Goal: Task Accomplishment & Management: Manage account settings

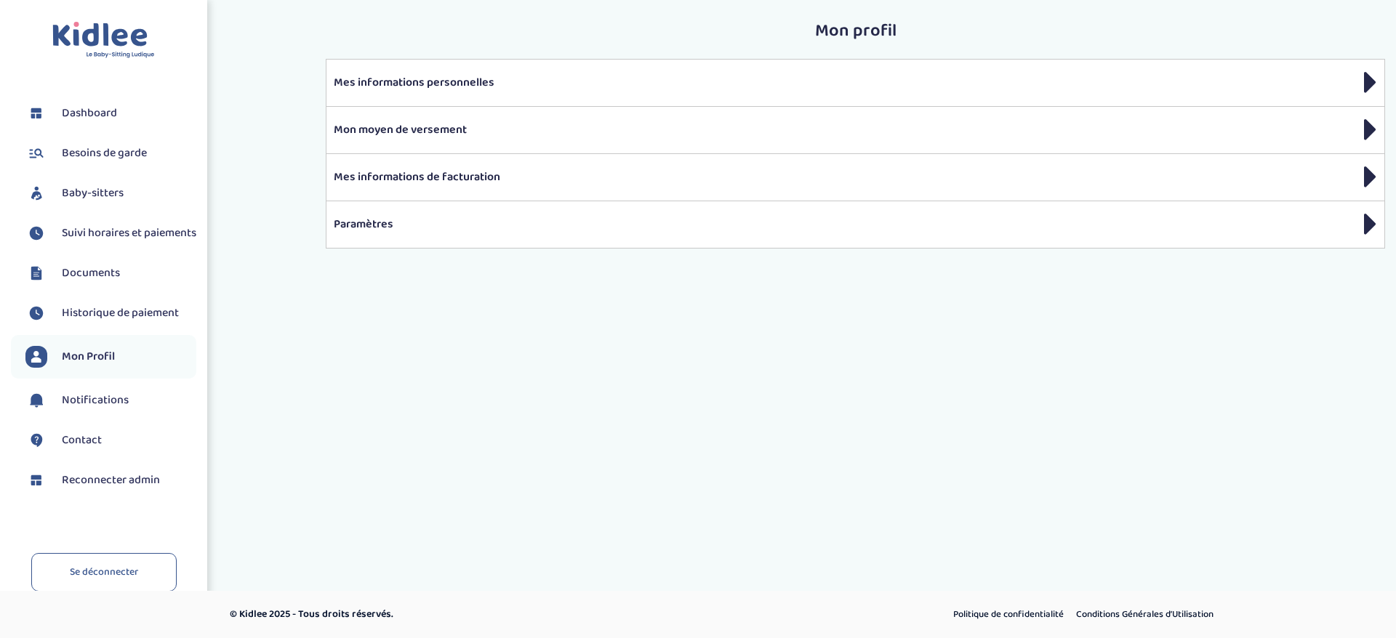
click at [115, 190] on span "Baby-sitters" at bounding box center [93, 193] width 62 height 17
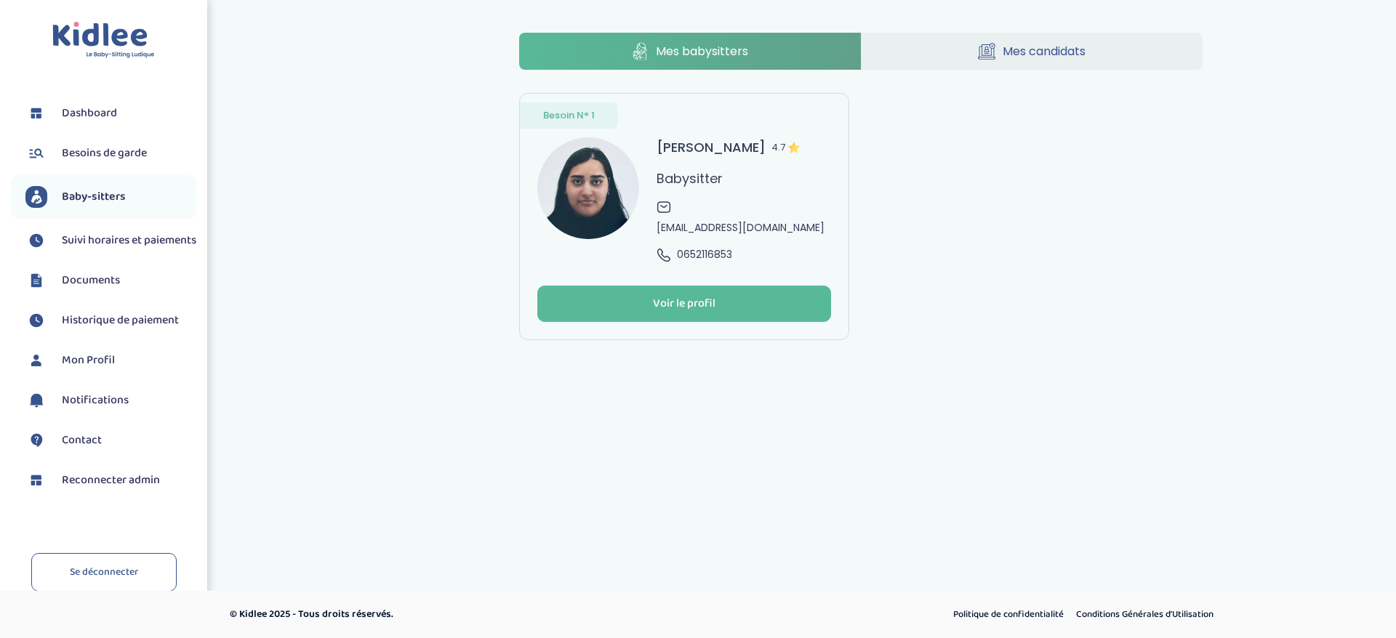
click at [756, 247] on div "[PERSON_NAME] 4.7 Babysitter [EMAIL_ADDRESS][DOMAIN_NAME] 0652116853" at bounding box center [743, 199] width 174 height 125
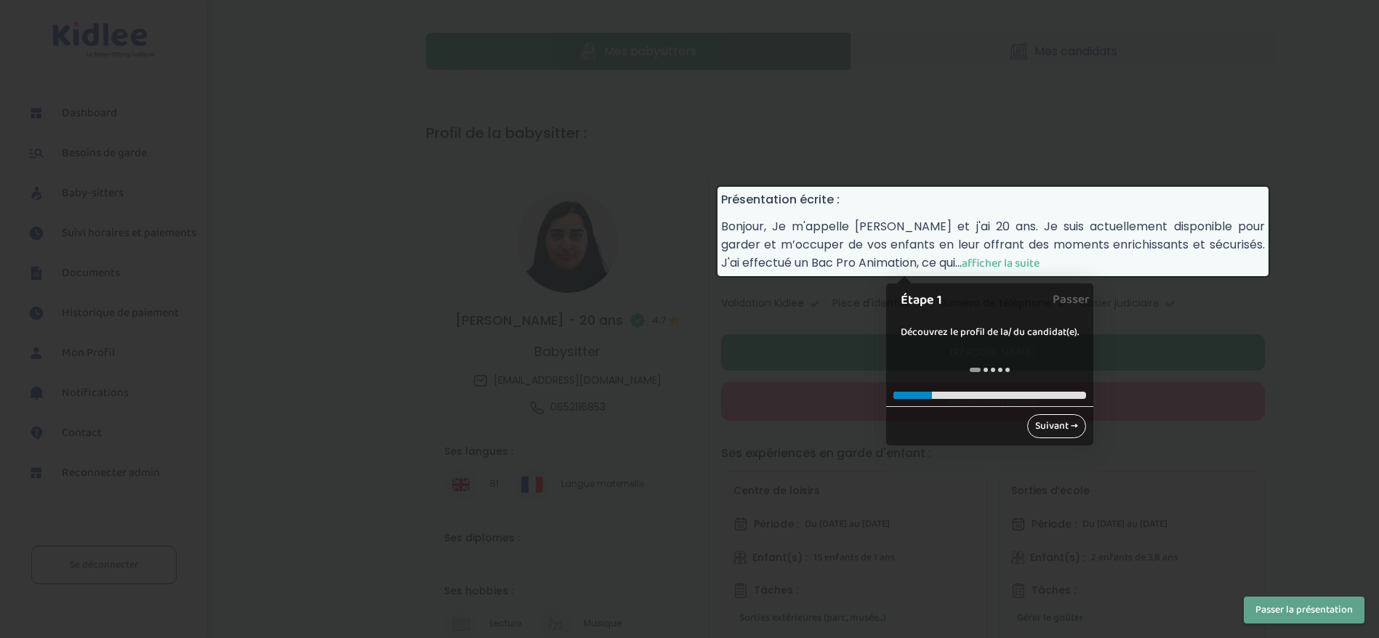
click at [1065, 426] on link "Suivant →" at bounding box center [1056, 426] width 59 height 24
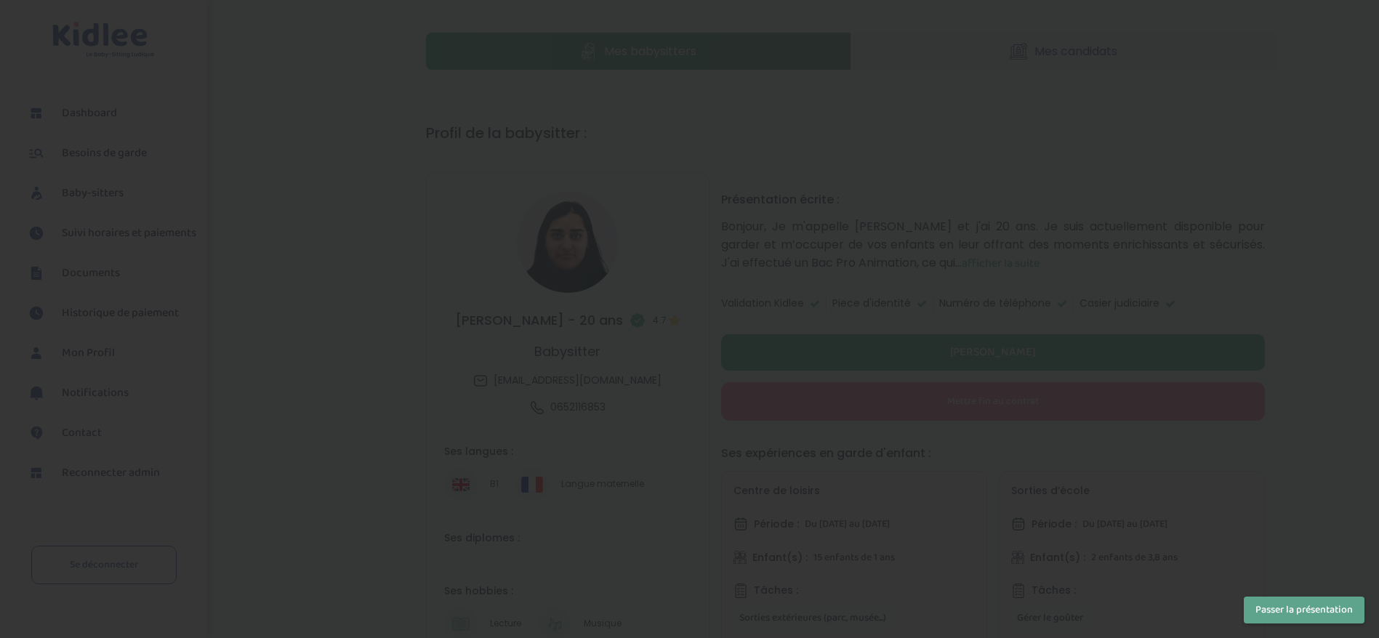
scroll to position [855, 0]
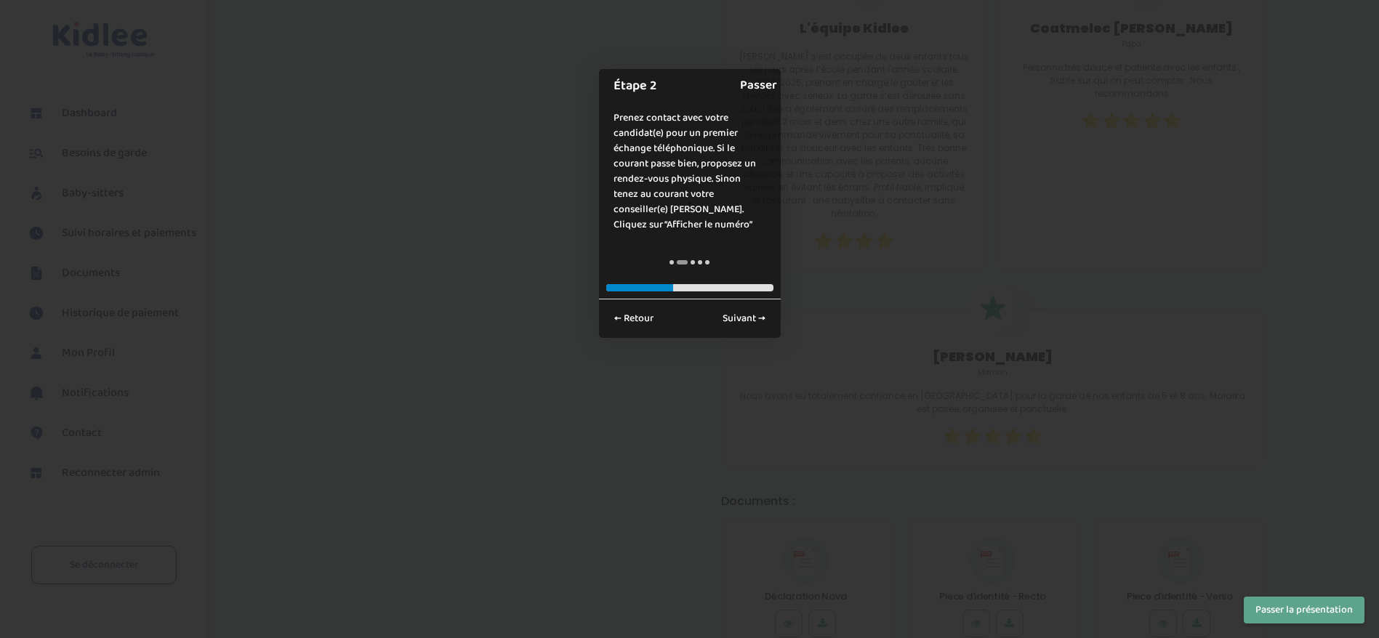
click at [766, 86] on link "Passer" at bounding box center [758, 85] width 37 height 33
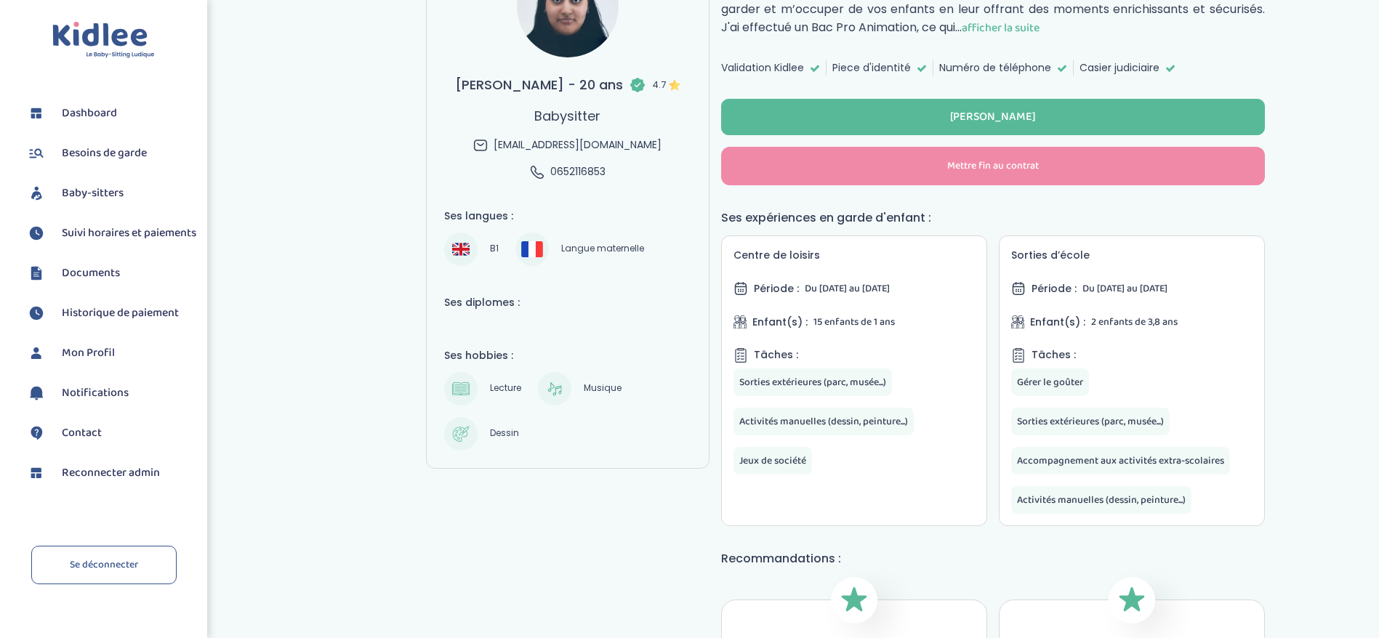
scroll to position [201, 0]
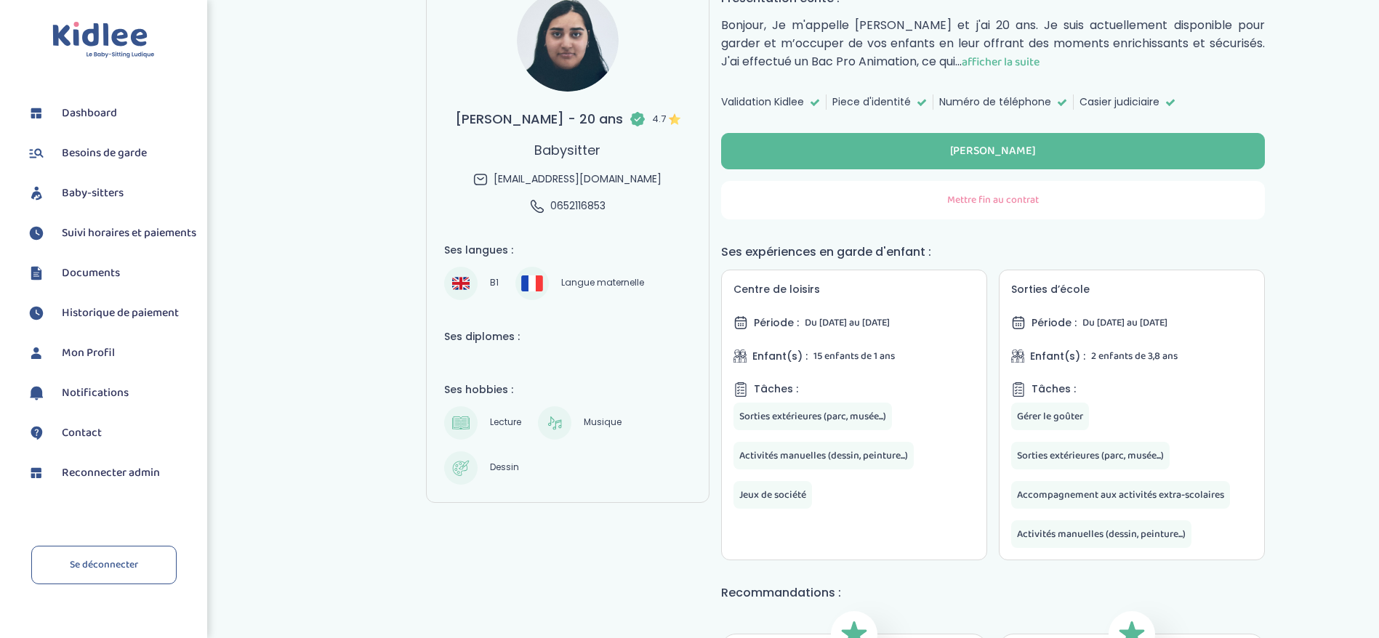
click at [928, 201] on button "Mettre fin au contrat" at bounding box center [993, 200] width 544 height 39
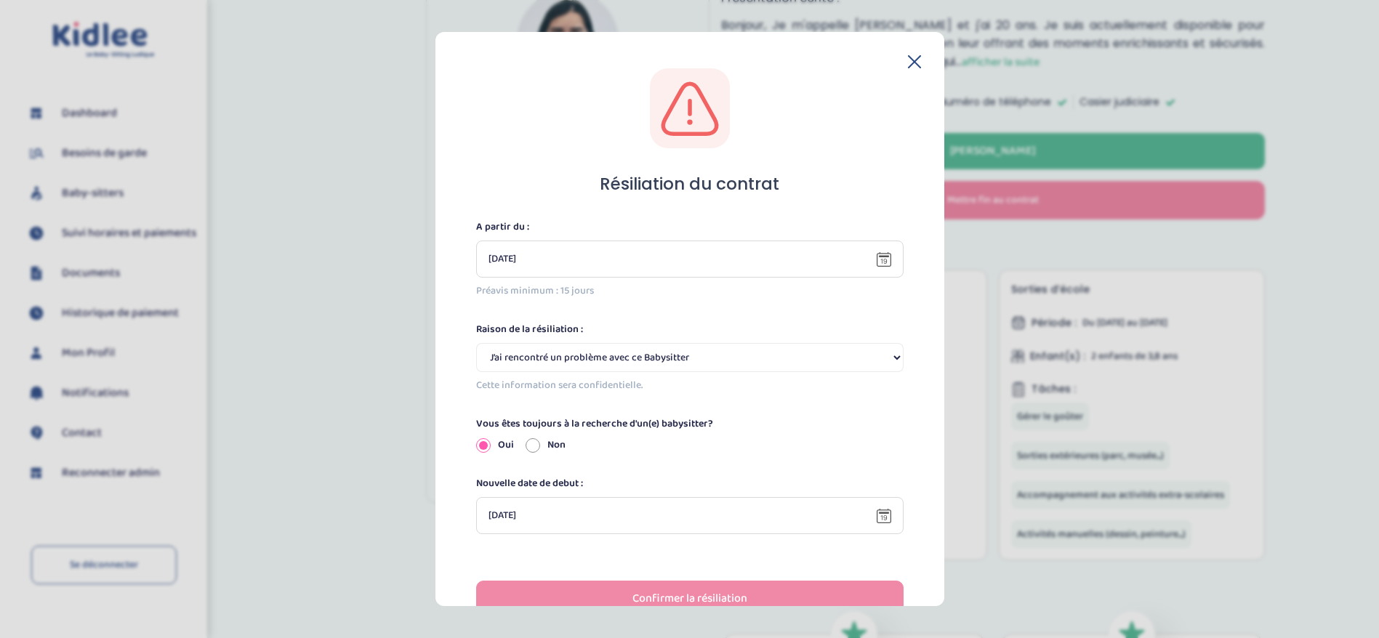
click at [553, 360] on select "Selectionne J’ai rencontré un problème avec ce Babysitter Ce Babysitter ne souh…" at bounding box center [689, 357] width 427 height 29
click at [476, 343] on select "Selectionne J’ai rencontré un problème avec ce Babysitter Ce Babysitter ne souh…" at bounding box center [689, 357] width 427 height 29
click at [541, 440] on div "Non" at bounding box center [546, 445] width 40 height 15
click at [528, 447] on input "Non" at bounding box center [533, 445] width 15 height 15
radio input "true"
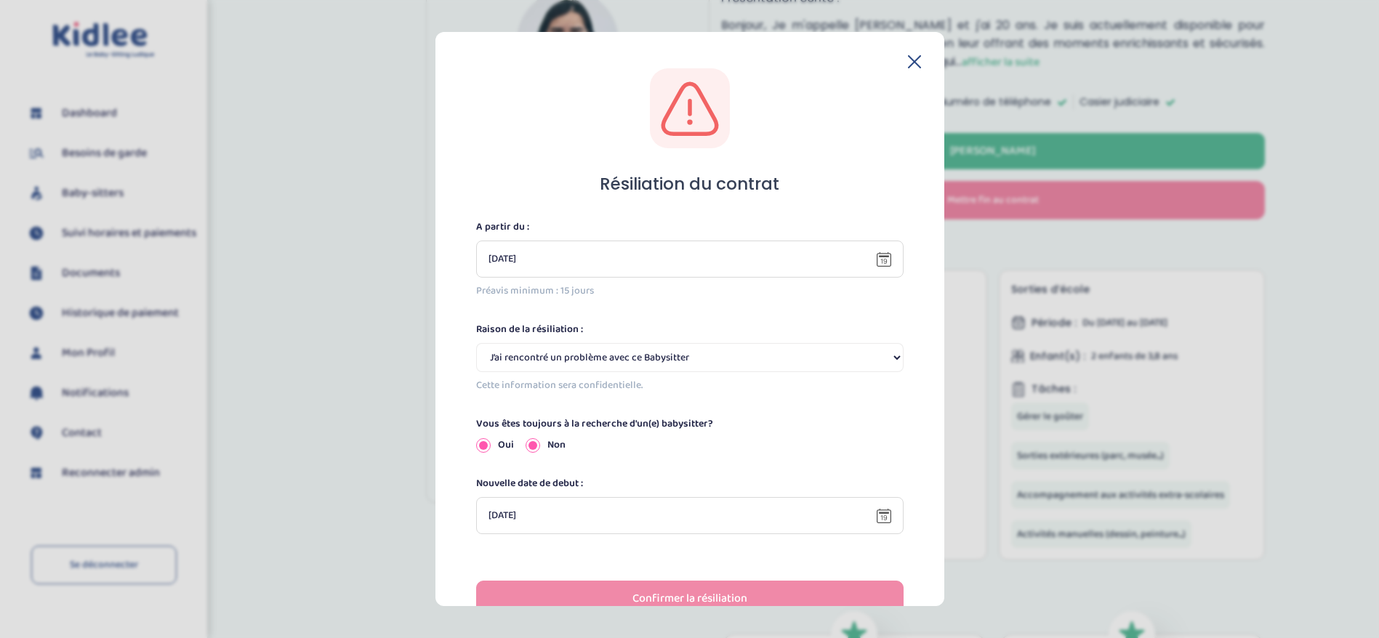
radio input "false"
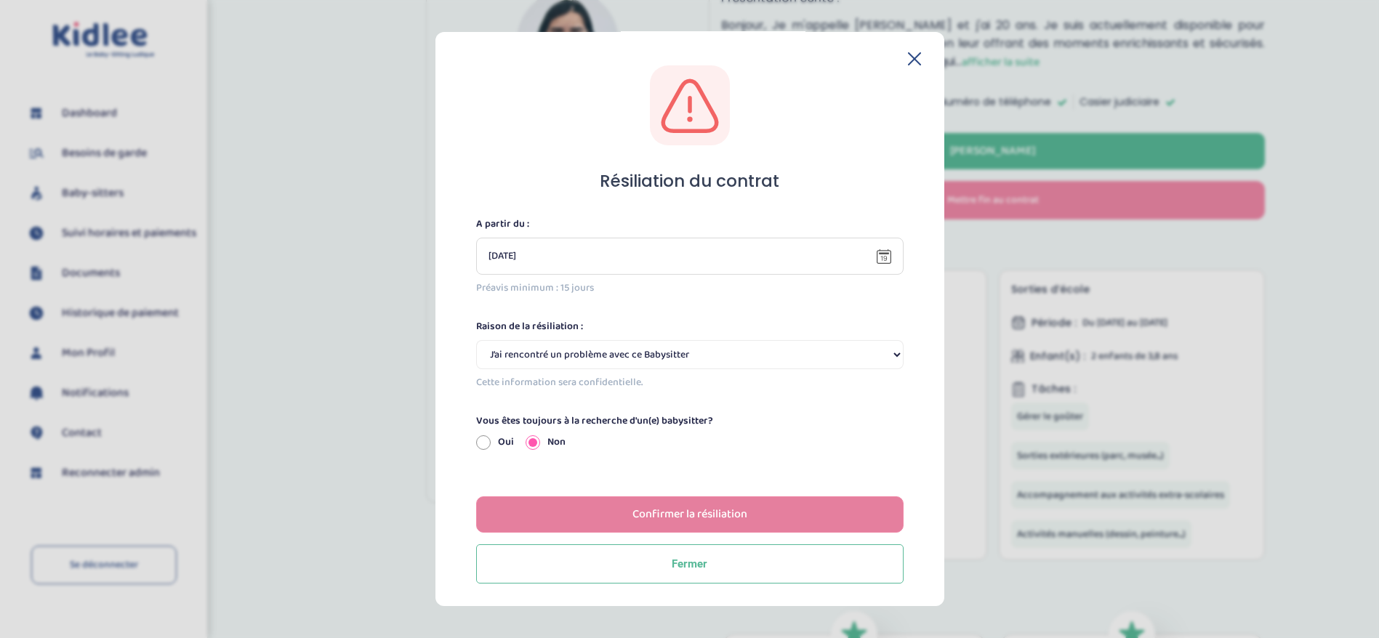
scroll to position [4, 0]
click at [640, 515] on div "Confirmer la résiliation" at bounding box center [689, 513] width 115 height 17
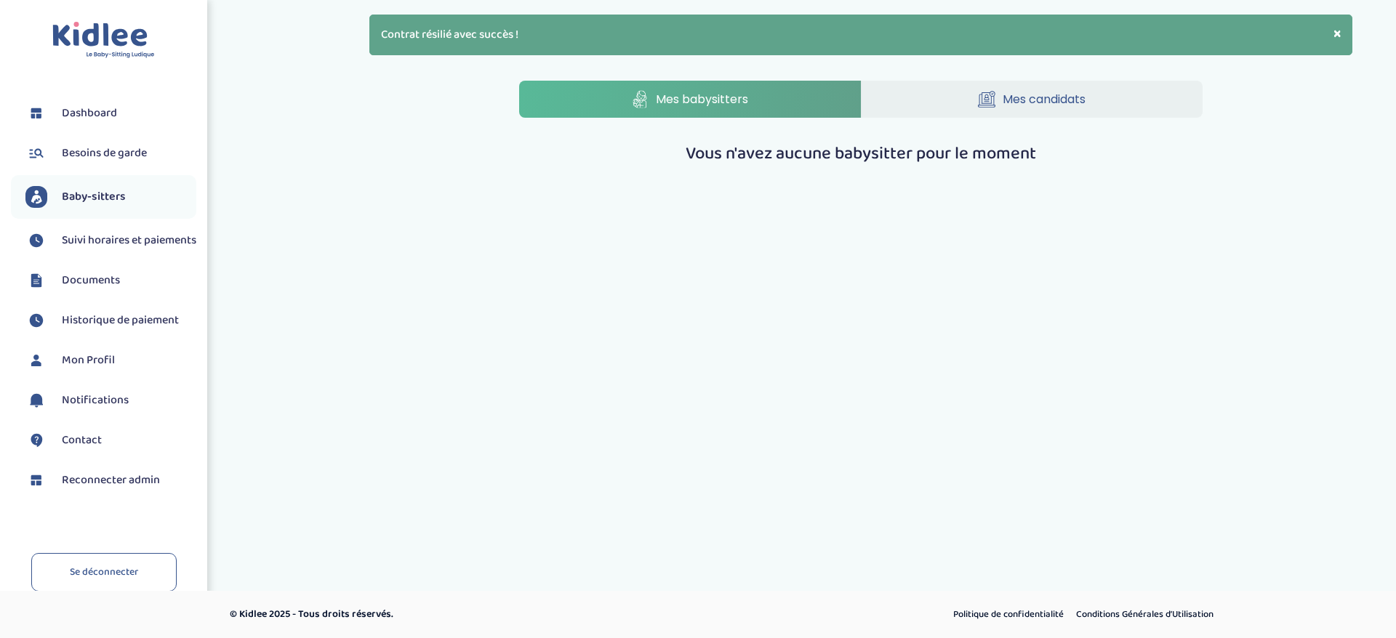
click at [128, 489] on span "Reconnecter admin" at bounding box center [111, 480] width 98 height 17
